Goal: Task Accomplishment & Management: Use online tool/utility

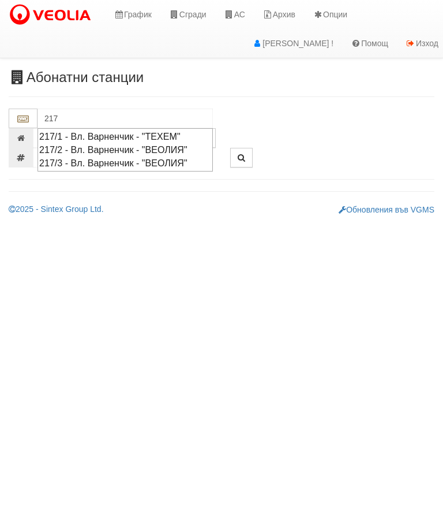
click at [118, 148] on div "217/2 - Вл. Варненчик - "ВЕОЛИЯ"" at bounding box center [125, 149] width 172 height 13
type input "217/2 - Вл. Варненчик - "ВЕОЛИЯ""
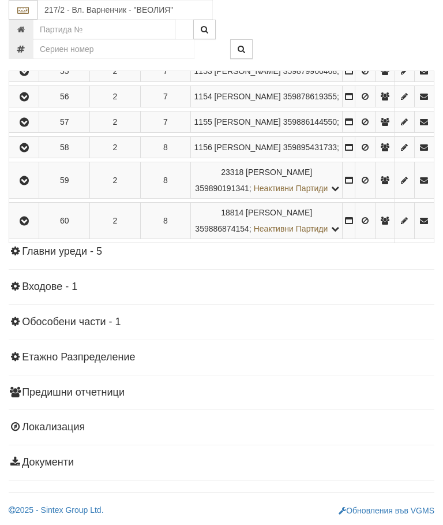
scroll to position [1034, 0]
click at [25, 185] on icon "button" at bounding box center [24, 181] width 14 height 8
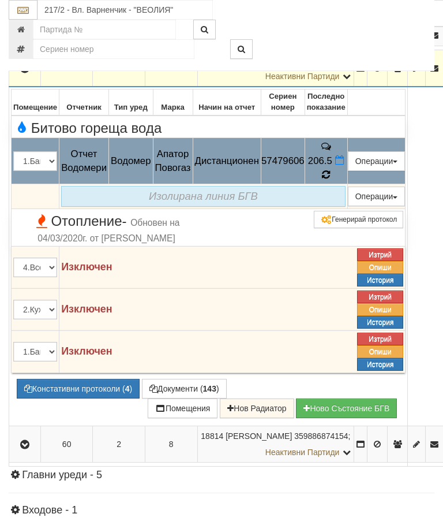
click at [330, 179] on icon at bounding box center [326, 175] width 8 height 10
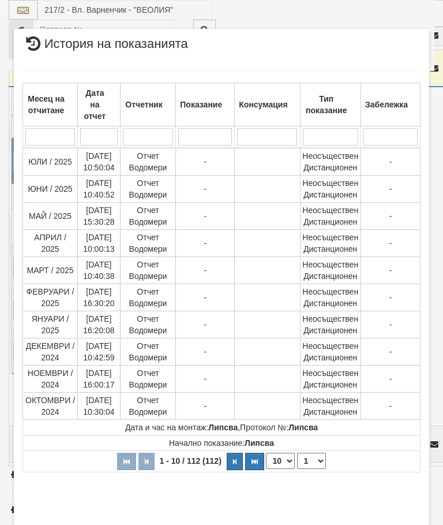
click at [312, 467] on select "1 2 3 4 5 6 7 8 9 10 11 12" at bounding box center [311, 460] width 29 height 16
select select "2"
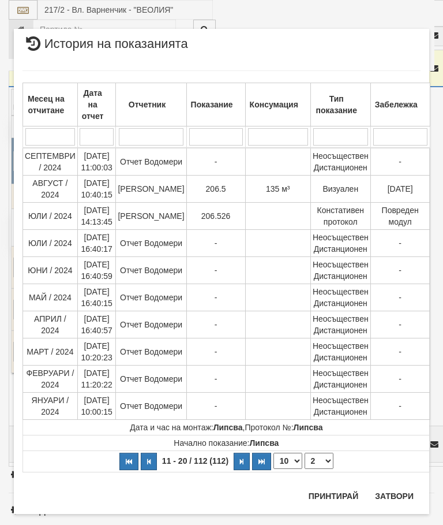
click at [401, 496] on button "Затвори" at bounding box center [394, 496] width 53 height 18
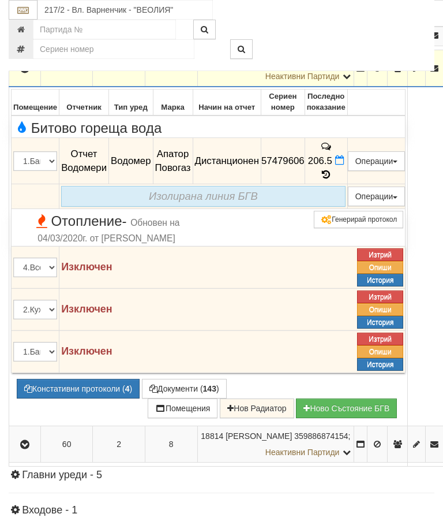
click at [180, 398] on button "Документи ( 143 )" at bounding box center [184, 389] width 85 height 20
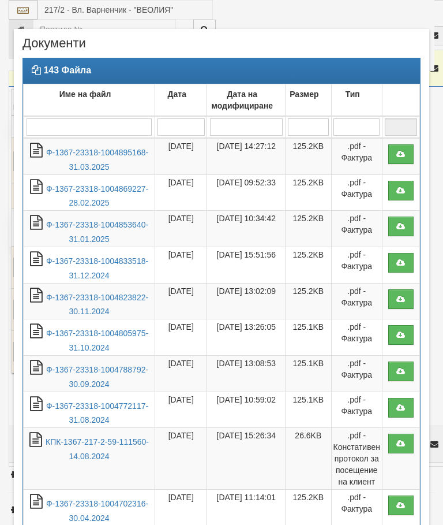
click at [112, 155] on link "Ф-1367-23318-1004895168-31.03.2025" at bounding box center [97, 160] width 102 height 24
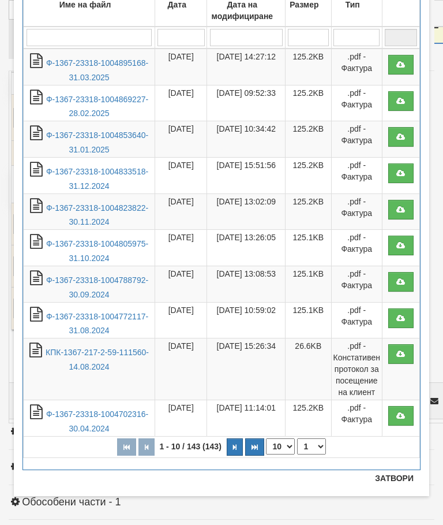
scroll to position [89, 0]
click at [396, 473] on button "Затвори" at bounding box center [394, 478] width 53 height 18
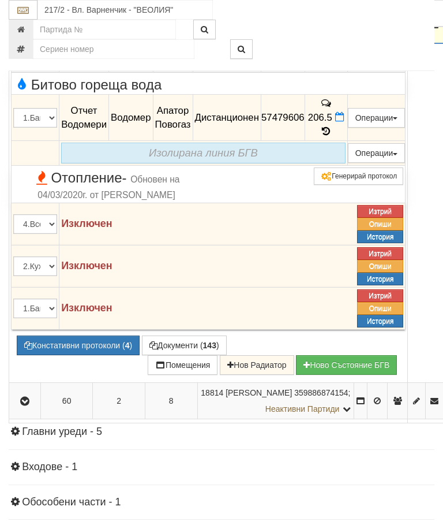
click at [330, 136] on icon at bounding box center [326, 131] width 8 height 10
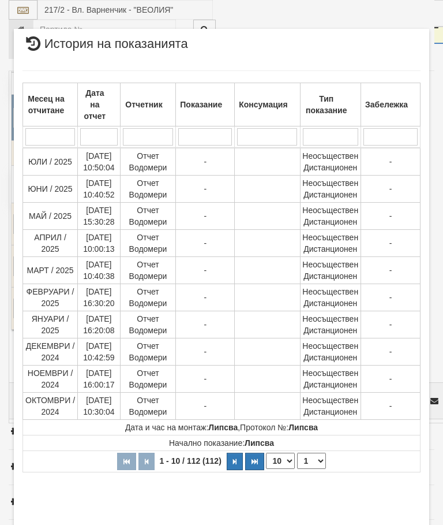
select select "10"
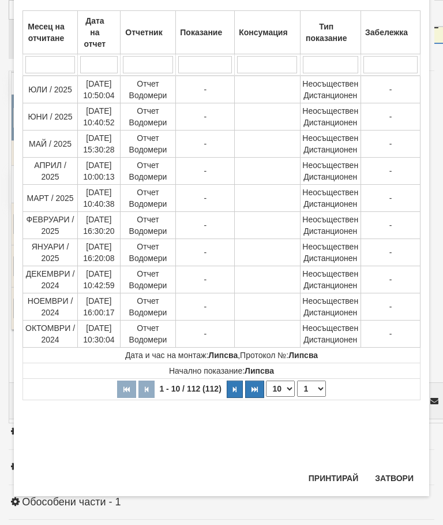
scroll to position [685, 0]
click at [321, 382] on select "1 2 3 4 5 6 7 8 9 10 11 12" at bounding box center [311, 388] width 29 height 16
select select "2"
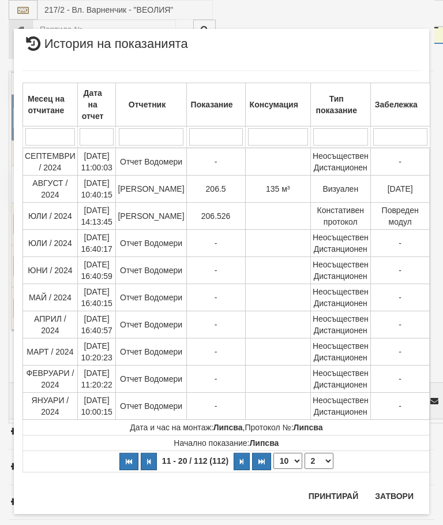
scroll to position [0, 0]
click at [394, 495] on button "Затвори" at bounding box center [394, 496] width 53 height 18
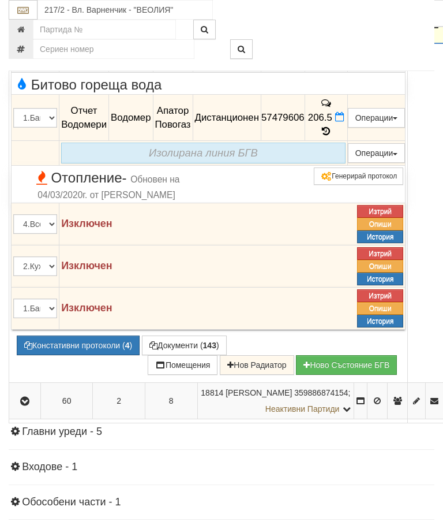
click at [182, 355] on button "Документи ( 143 )" at bounding box center [184, 345] width 85 height 20
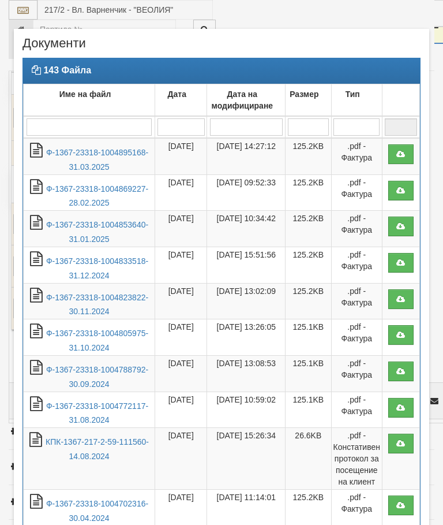
select select "10"
select select "1"
click at [103, 152] on link "Ф-1367-23318-1004895168-31.03.2025" at bounding box center [97, 160] width 102 height 24
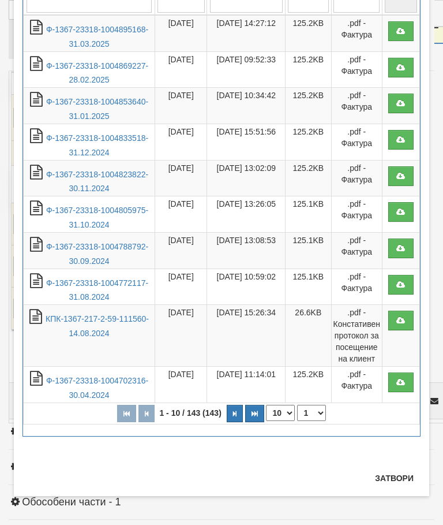
scroll to position [124, 0]
click at [394, 478] on button "Затвори" at bounding box center [394, 478] width 53 height 18
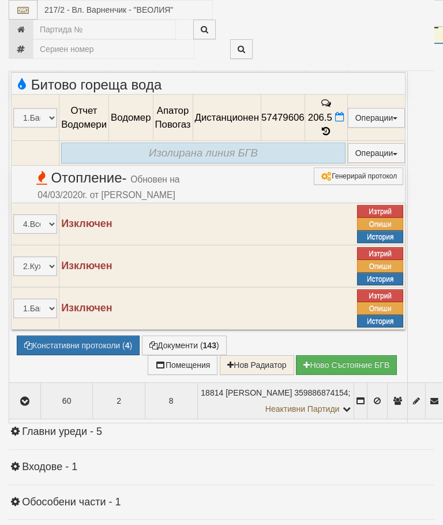
scroll to position [0, 0]
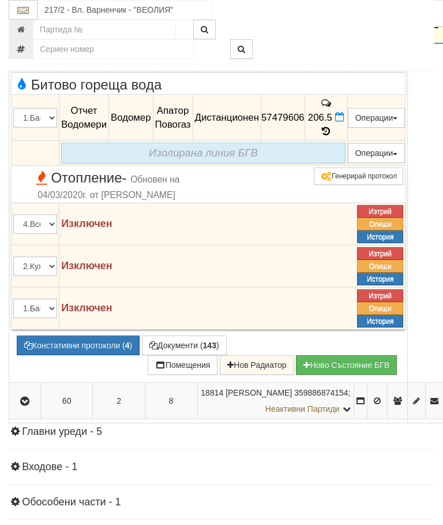
click at [29, 29] on icon "button" at bounding box center [25, 25] width 14 height 8
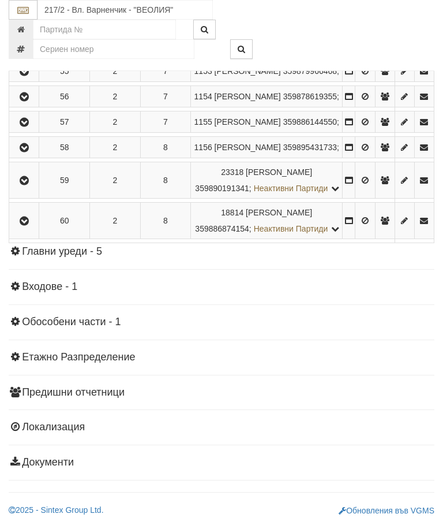
scroll to position [1065, 0]
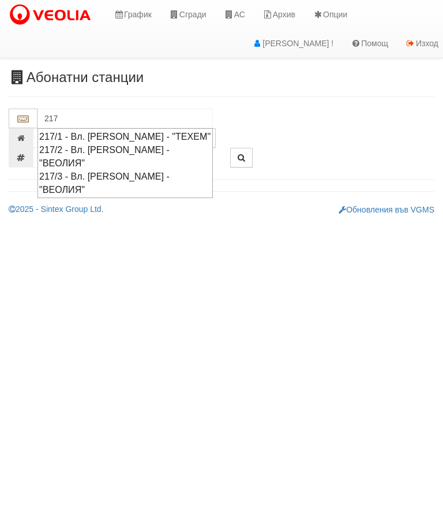
click at [126, 149] on div "217/2 - Вл. Варненчик - "ВЕОЛИЯ"" at bounding box center [125, 156] width 172 height 27
type input "217/2 - Вл. Варненчик - "ВЕОЛИЯ""
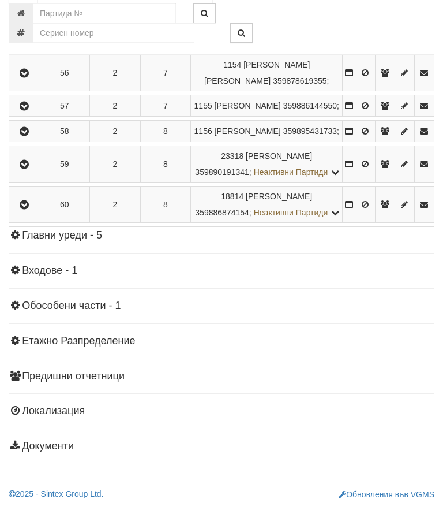
scroll to position [1202, 0]
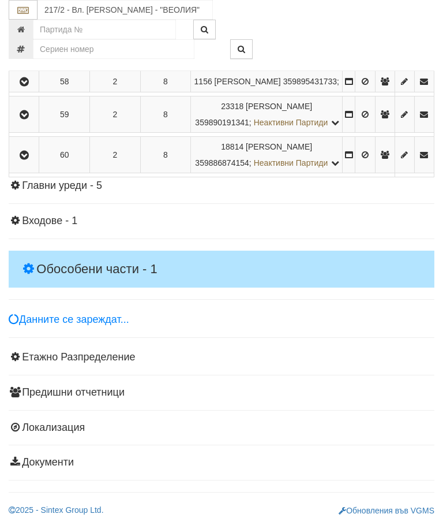
click at [154, 287] on h4 "Обособени части - 1" at bounding box center [222, 268] width 426 height 37
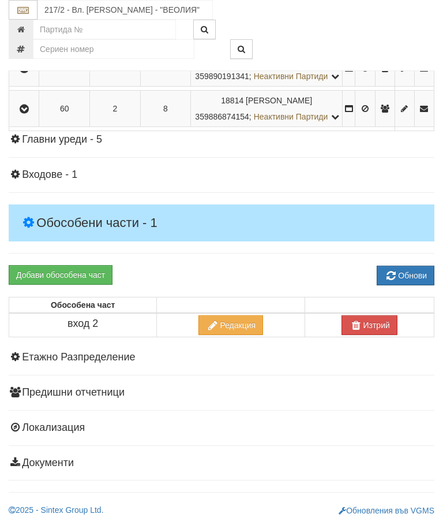
click at [31, 73] on icon "button" at bounding box center [24, 69] width 14 height 8
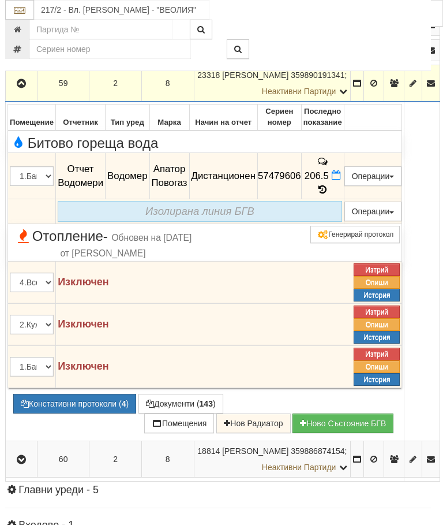
scroll to position [1031, 3]
click at [23, 88] on icon "button" at bounding box center [22, 84] width 14 height 8
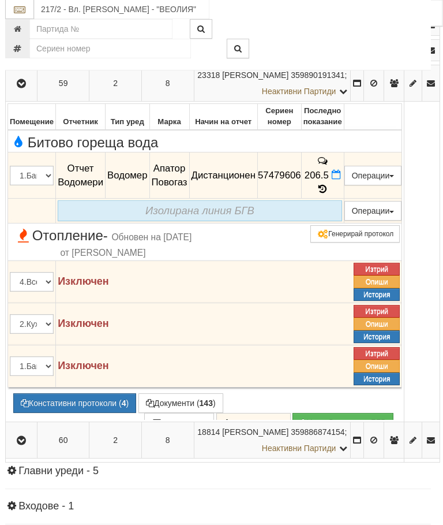
scroll to position [1032, 3]
